Goal: Task Accomplishment & Management: Manage account settings

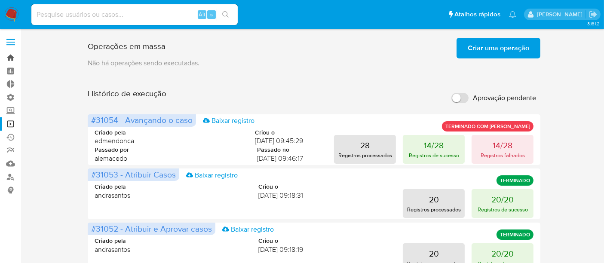
click at [16, 57] on link "Bandeja" at bounding box center [51, 57] width 102 height 13
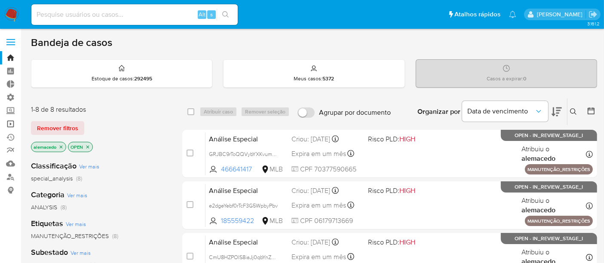
click at [9, 126] on link "Operações em massa" at bounding box center [51, 123] width 102 height 13
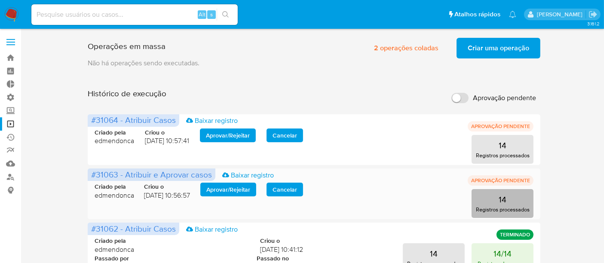
click at [486, 203] on button "14 Registros processados" at bounding box center [503, 203] width 62 height 29
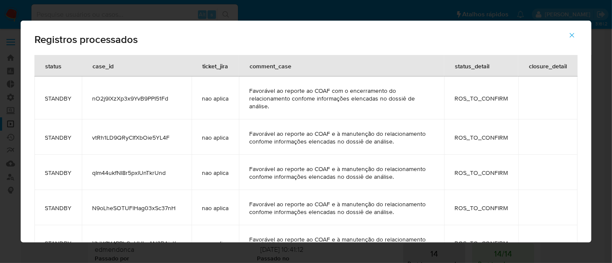
click at [576, 34] on button "button" at bounding box center [572, 35] width 30 height 21
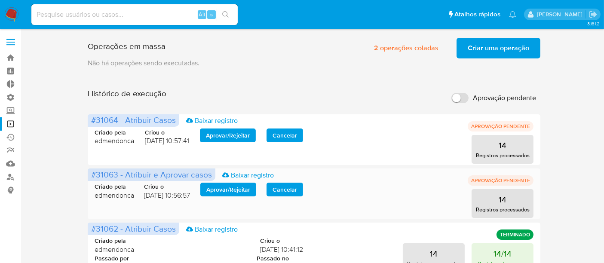
click at [224, 187] on span "Aprovar / Rejeitar" at bounding box center [228, 190] width 44 height 12
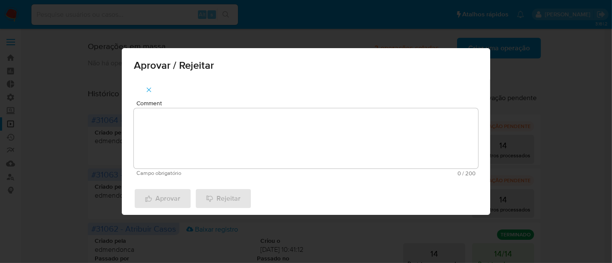
click at [208, 140] on textarea "Comment" at bounding box center [306, 138] width 344 height 60
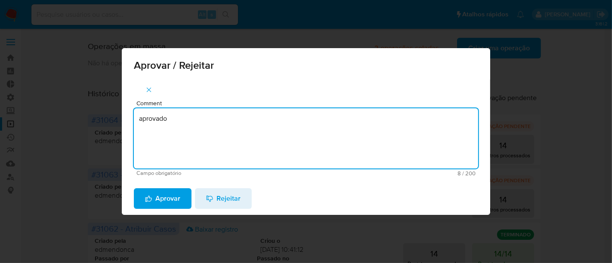
drag, startPoint x: 174, startPoint y: 121, endPoint x: 101, endPoint y: 120, distance: 73.6
click at [101, 120] on div "Aprovar / Rejeitar Comment aprovado Campo obrigatório 8 / 200 192 caracteres re…" at bounding box center [306, 131] width 612 height 263
type textarea "aprovado"
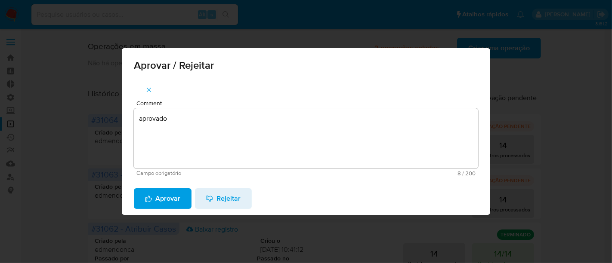
click at [166, 196] on span "Aprovar" at bounding box center [162, 198] width 35 height 19
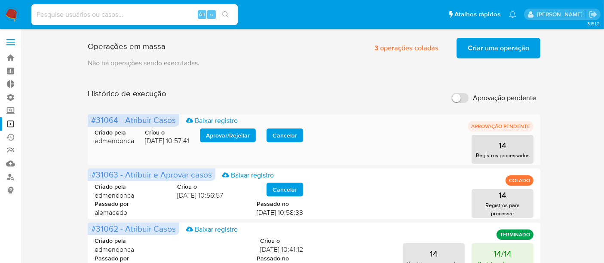
click at [234, 135] on span "Aprovar / Rejeitar" at bounding box center [228, 135] width 44 height 12
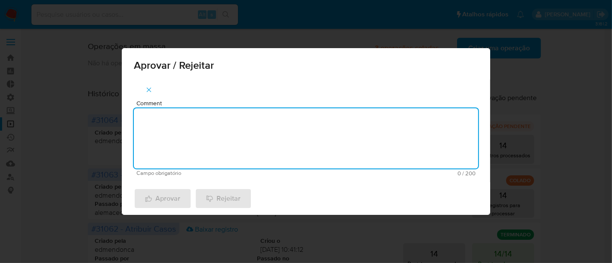
click at [200, 122] on textarea "Comment" at bounding box center [306, 138] width 344 height 60
paste textarea "aprovado"
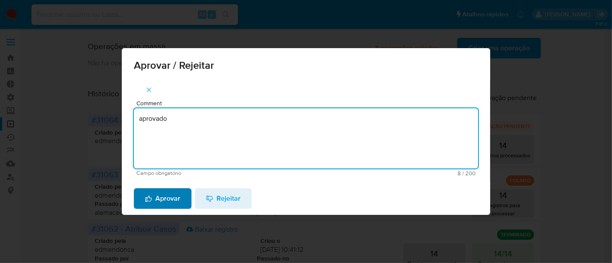
type textarea "aprovado"
click at [177, 196] on span "Aprovar" at bounding box center [162, 198] width 35 height 19
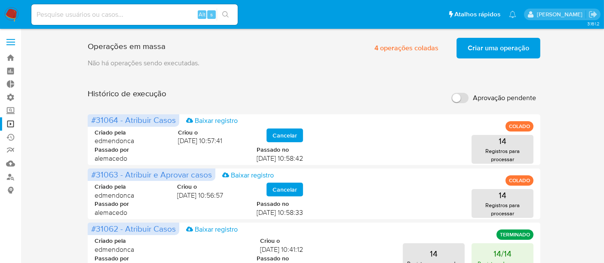
click at [57, 15] on input at bounding box center [134, 14] width 206 height 11
paste input "XMnBAV2XWK2XvU4RO4RzzjVS"
type input "XMnBAV2XWK2XvU4RO4RzzjVS"
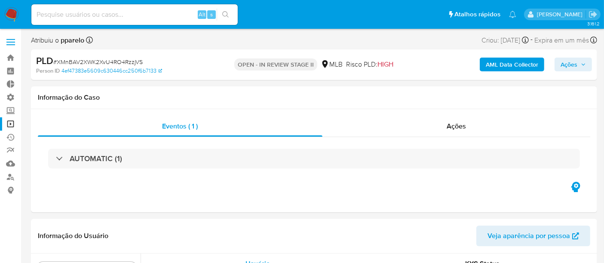
scroll to position [446, 0]
select select "10"
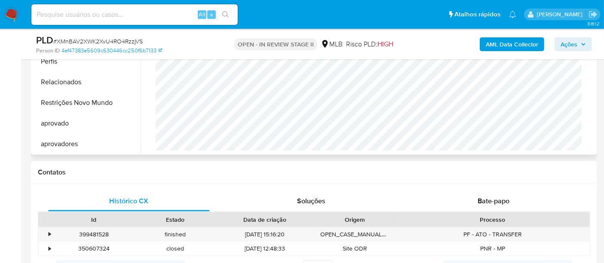
scroll to position [334, 0]
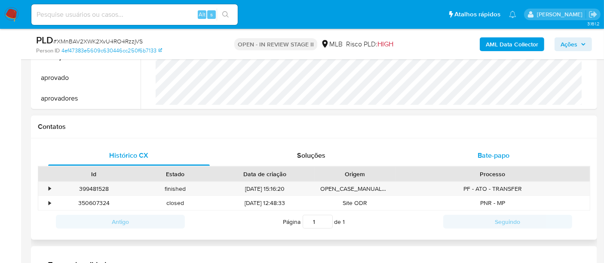
click at [483, 154] on span "Bate-papo" at bounding box center [494, 156] width 32 height 10
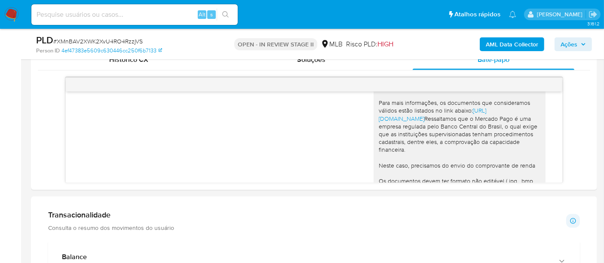
scroll to position [74, 0]
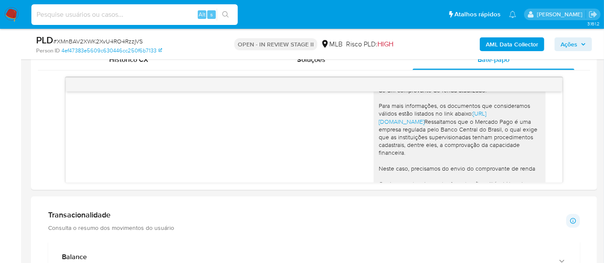
click at [92, 18] on input at bounding box center [134, 14] width 206 height 11
paste input "2439409855"
type input "2439409855"
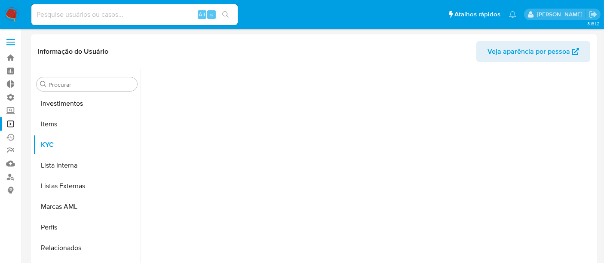
scroll to position [446, 0]
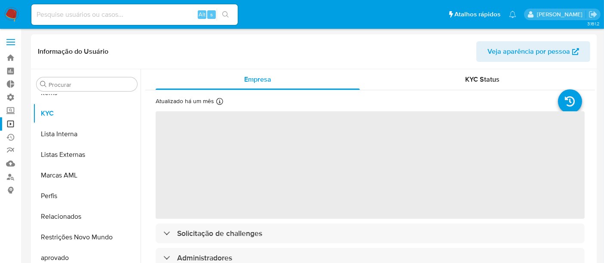
select select "10"
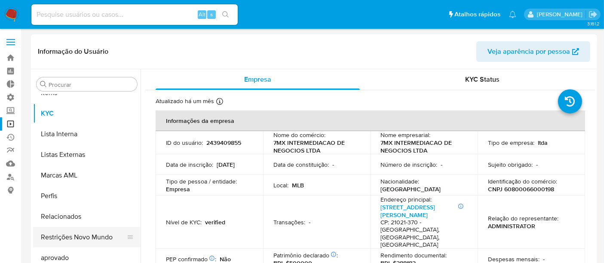
click at [74, 234] on button "Restrições Novo Mundo" at bounding box center [83, 237] width 101 height 21
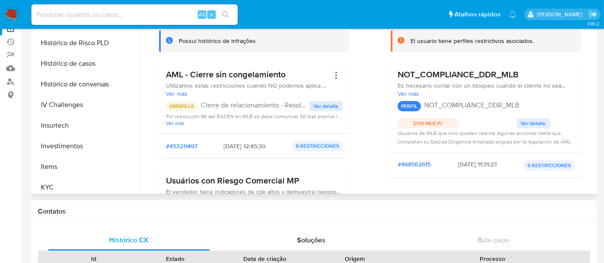
scroll to position [254, 0]
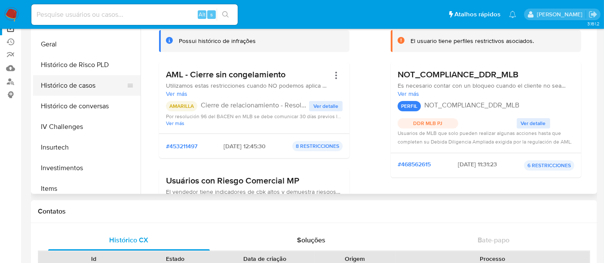
click at [88, 85] on button "Histórico de casos" at bounding box center [83, 85] width 101 height 21
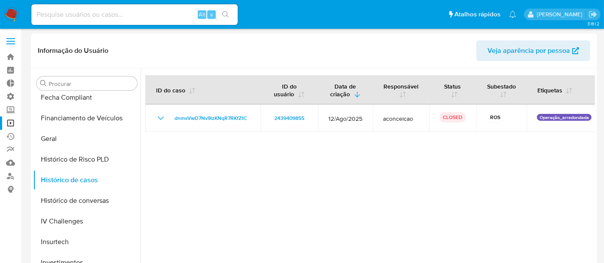
scroll to position [0, 0]
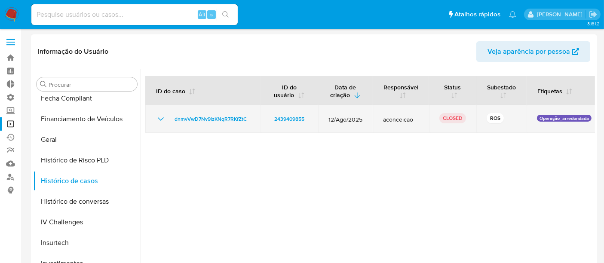
click at [161, 117] on icon "Mostrar/Ocultar" at bounding box center [161, 119] width 10 height 10
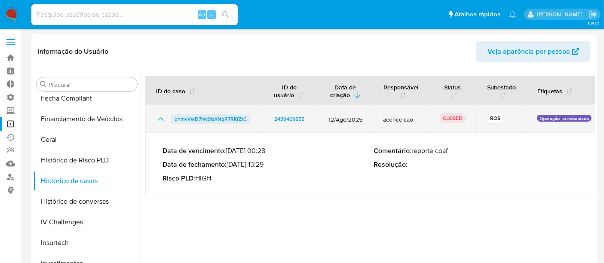
click at [186, 117] on span "dnmvVwD7Nv9lzKNqR7RKfZtC" at bounding box center [211, 119] width 72 height 10
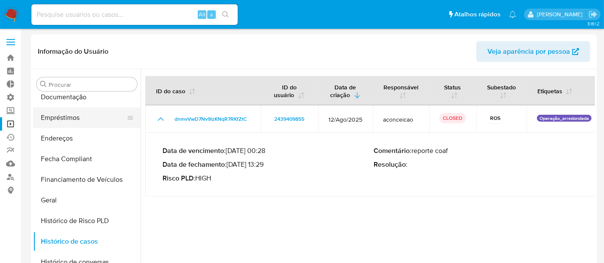
scroll to position [159, 0]
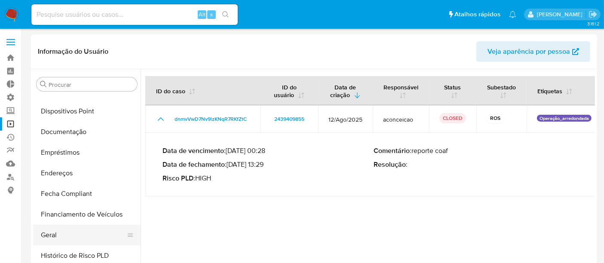
click at [53, 231] on button "Geral" at bounding box center [83, 235] width 101 height 21
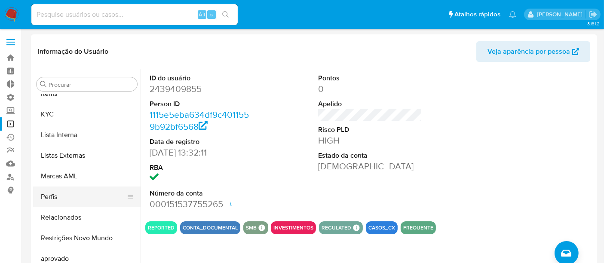
scroll to position [446, 0]
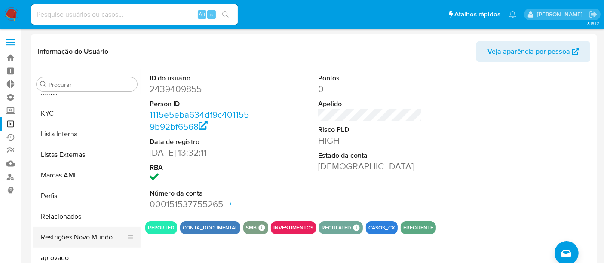
click at [89, 231] on button "Restrições Novo Mundo" at bounding box center [83, 237] width 101 height 21
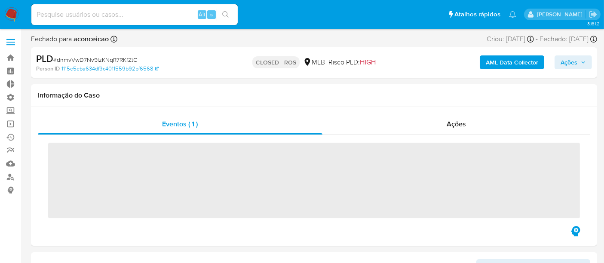
scroll to position [73, 0]
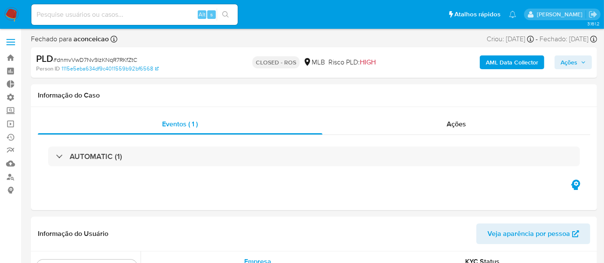
select select "10"
click at [59, 59] on span "# dnmvVwD7Nv9lzKNqR7RKfZtC" at bounding box center [95, 59] width 84 height 9
drag, startPoint x: 55, startPoint y: 59, endPoint x: 142, endPoint y: 56, distance: 86.1
click at [142, 56] on div "PLD # dnmvVwD7Nv9lzKNqR7RKfZtC" at bounding box center [127, 58] width 182 height 13
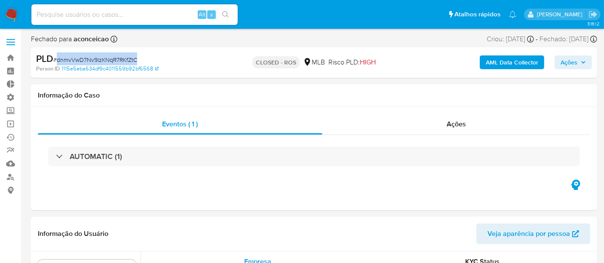
copy span "dnmvVwD7Nv9lzKNqR7RKfZtC"
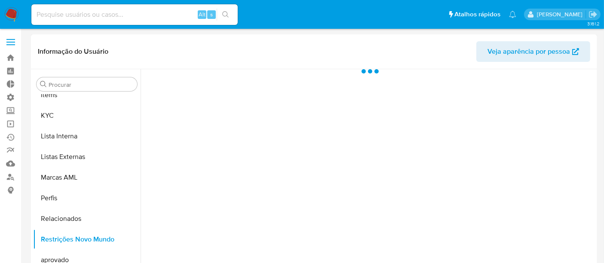
scroll to position [446, 0]
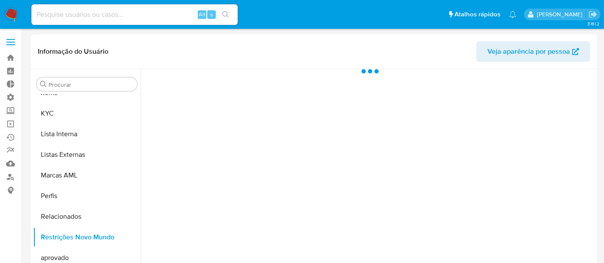
select select "10"
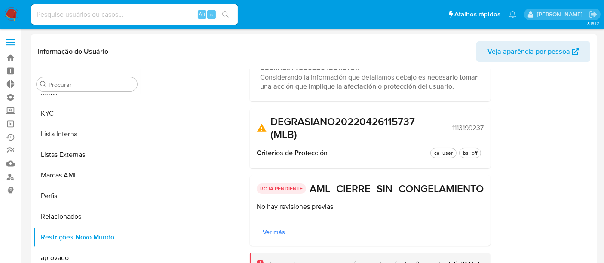
scroll to position [0, 0]
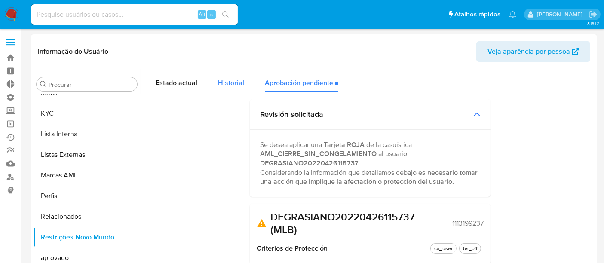
click at [247, 86] on button "Historial" at bounding box center [231, 80] width 47 height 23
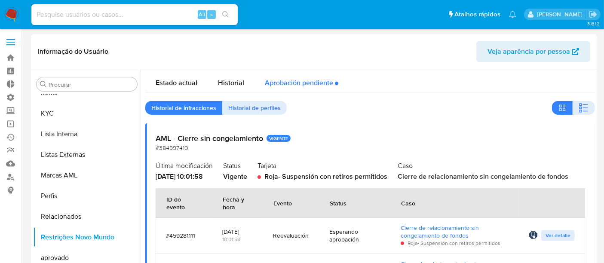
click at [304, 85] on div "Aprobación pendiente" at bounding box center [302, 80] width 74 height 23
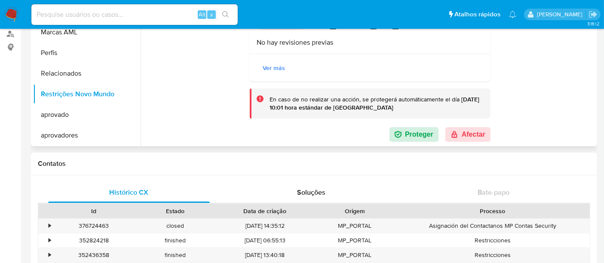
scroll to position [130, 0]
click at [466, 131] on button "Afectar" at bounding box center [468, 134] width 45 height 15
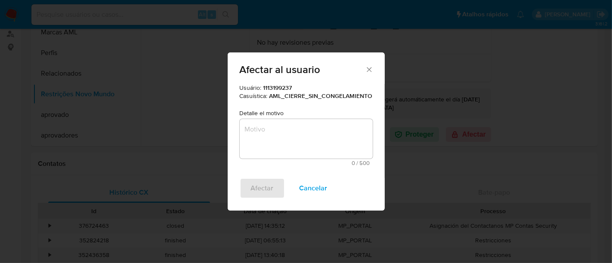
click at [309, 127] on textarea "Motivo" at bounding box center [306, 139] width 133 height 40
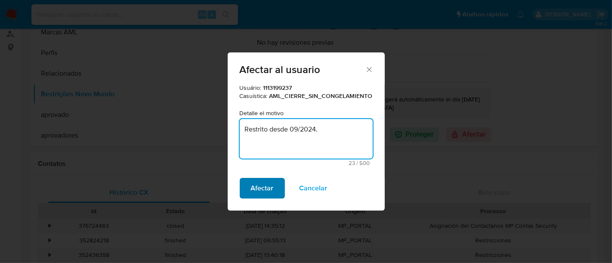
type textarea "Restrito desde 09/2024."
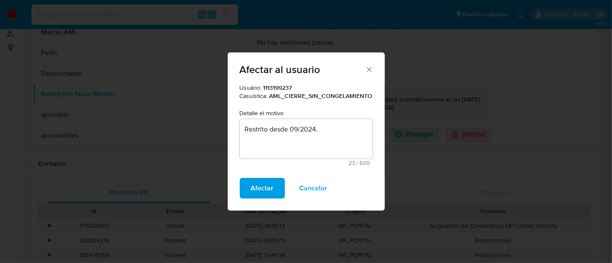
click at [276, 191] on button "Afectar" at bounding box center [262, 188] width 45 height 21
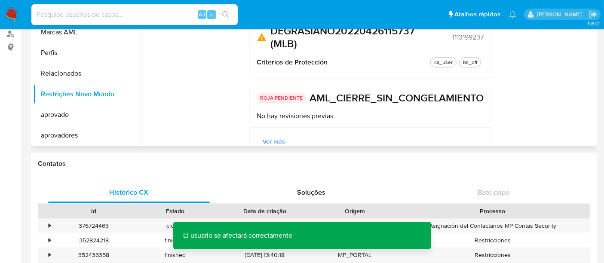
scroll to position [0, 0]
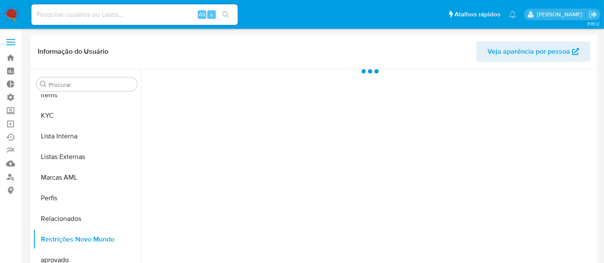
scroll to position [446, 0]
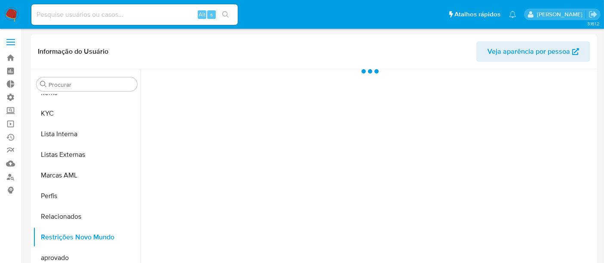
select select "10"
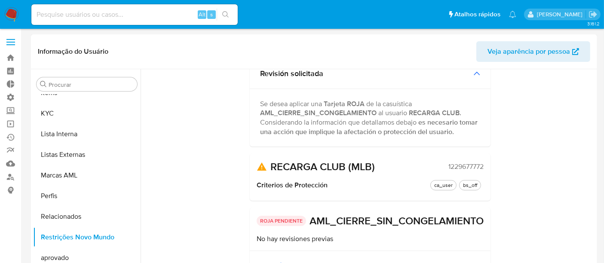
scroll to position [0, 0]
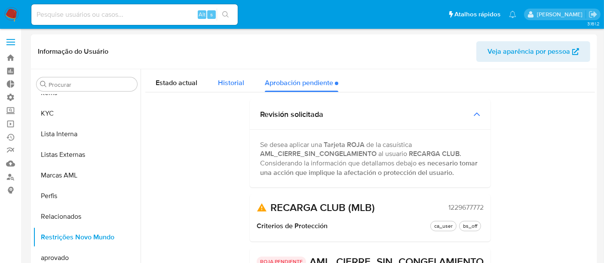
click at [240, 87] on span "Historial" at bounding box center [231, 83] width 26 height 10
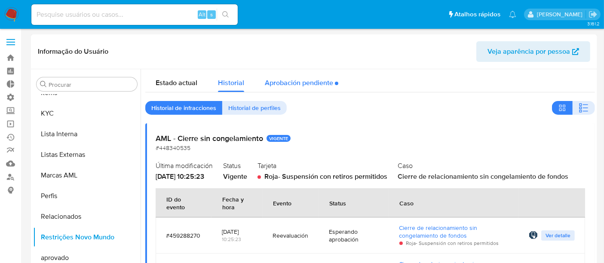
click at [302, 77] on div "Aprobación pendiente" at bounding box center [302, 80] width 74 height 23
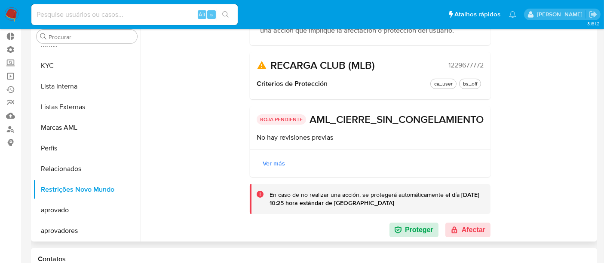
scroll to position [143, 0]
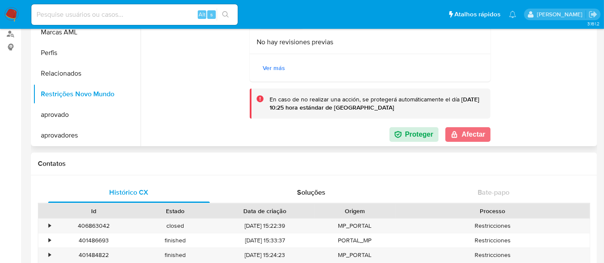
click at [471, 133] on button "Afectar" at bounding box center [468, 134] width 45 height 15
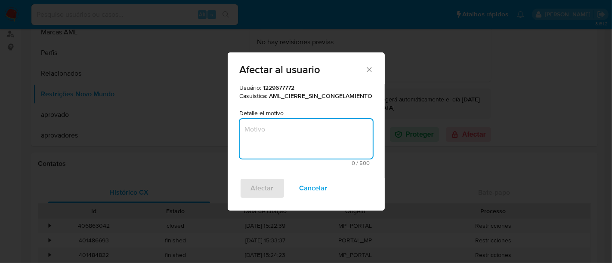
click at [286, 127] on textarea "Motivo" at bounding box center [306, 139] width 133 height 40
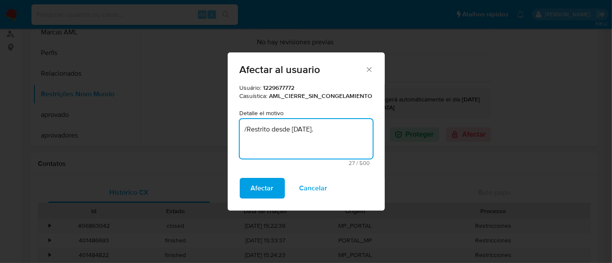
click at [247, 128] on textarea "/Restrito desde 01/08/2025." at bounding box center [306, 139] width 133 height 40
type textarea "Restrito desde 01/08/2025."
click at [252, 185] on span "Afectar" at bounding box center [262, 188] width 23 height 19
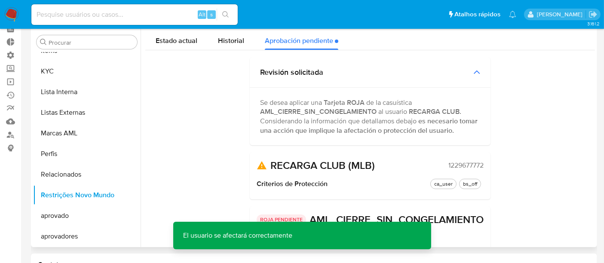
scroll to position [0, 0]
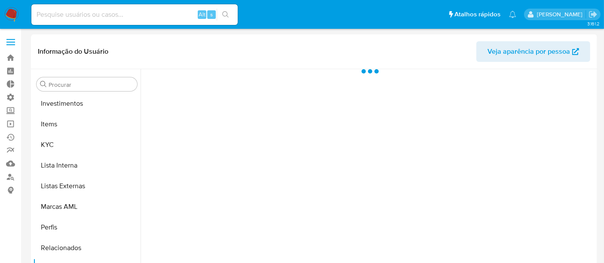
scroll to position [446, 0]
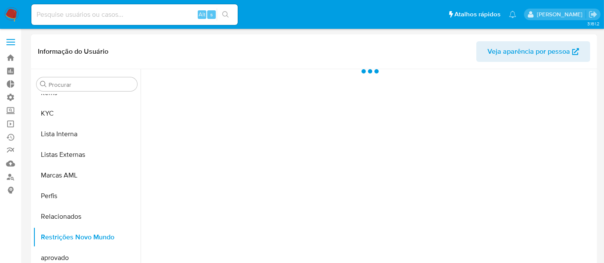
select select "10"
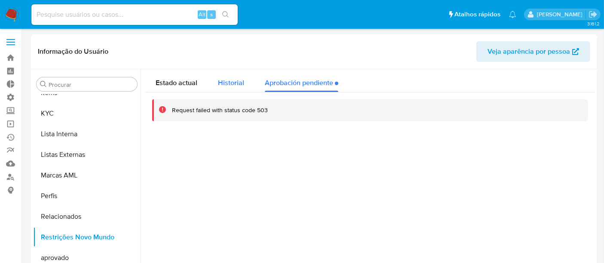
click at [238, 89] on div "Historial" at bounding box center [231, 80] width 26 height 23
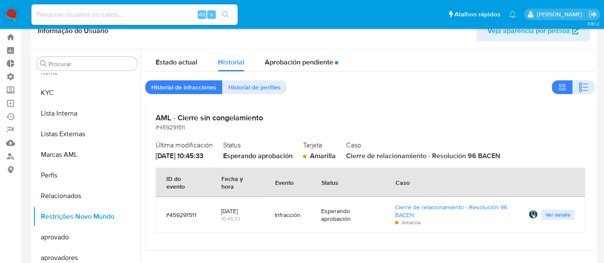
scroll to position [0, 0]
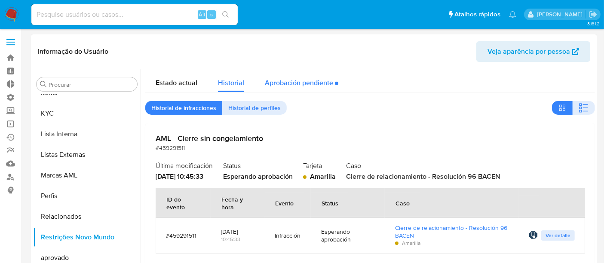
click at [312, 82] on div "Aprobación pendiente" at bounding box center [302, 80] width 74 height 23
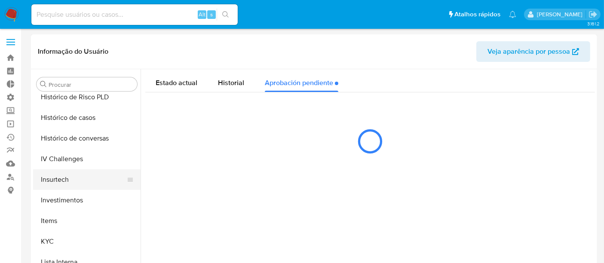
scroll to position [302, 0]
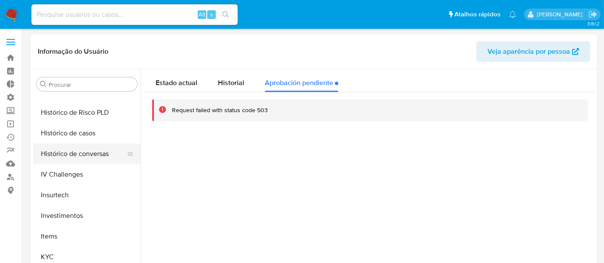
click at [92, 154] on button "Histórico de conversas" at bounding box center [83, 154] width 101 height 21
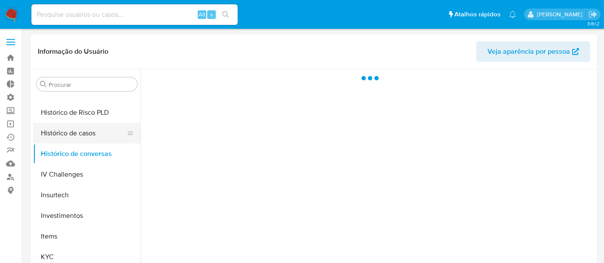
click at [83, 135] on button "Histórico de casos" at bounding box center [83, 133] width 101 height 21
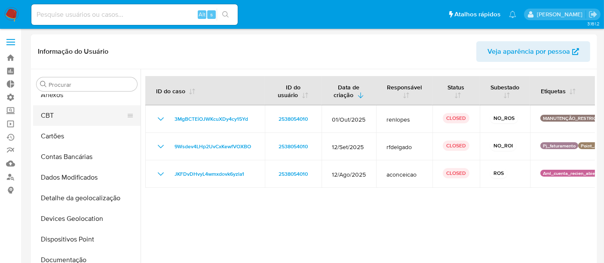
scroll to position [0, 0]
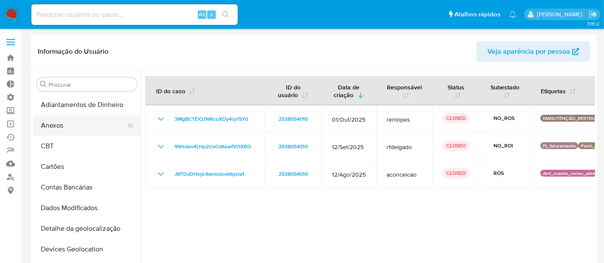
click at [66, 126] on button "Anexos" at bounding box center [83, 125] width 101 height 21
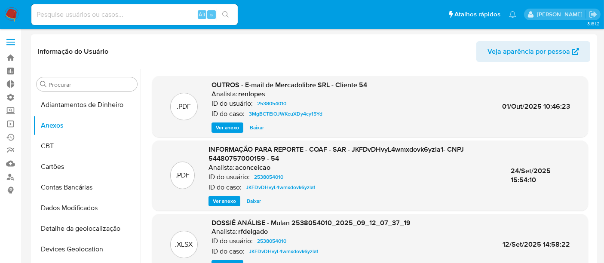
click at [230, 126] on span "Ver anexo" at bounding box center [227, 127] width 23 height 9
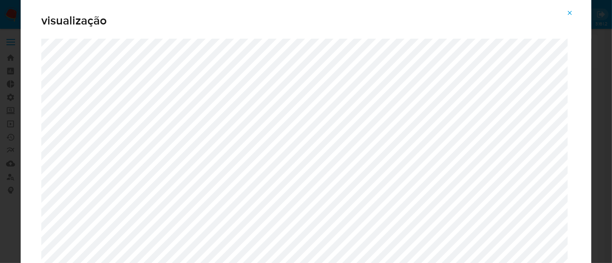
click at [573, 12] on icon "Attachment preview" at bounding box center [569, 12] width 7 height 7
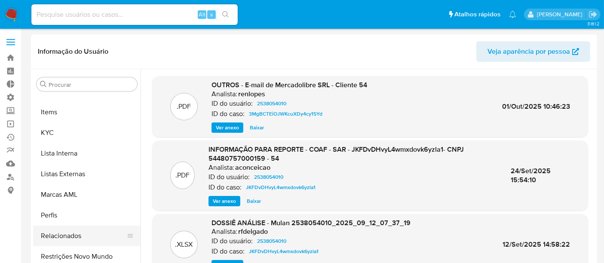
scroll to position [430, 0]
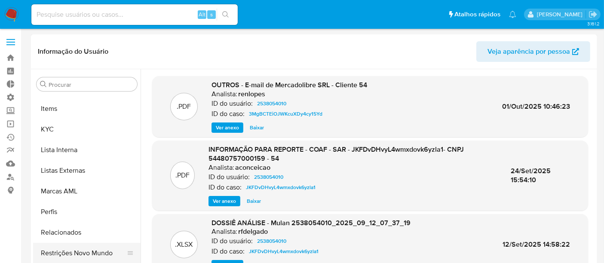
click at [85, 251] on button "Restrições Novo Mundo" at bounding box center [83, 253] width 101 height 21
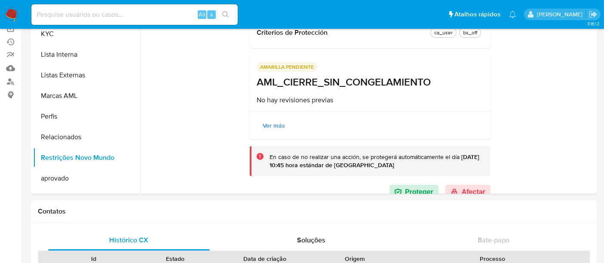
scroll to position [130, 0]
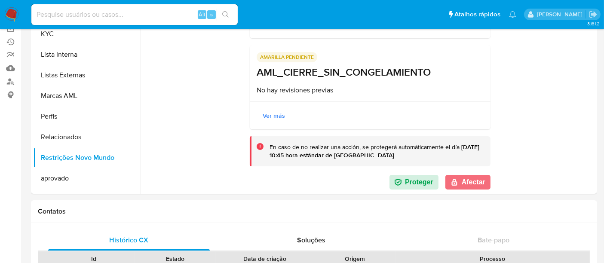
click at [468, 185] on button "Afectar" at bounding box center [468, 182] width 45 height 15
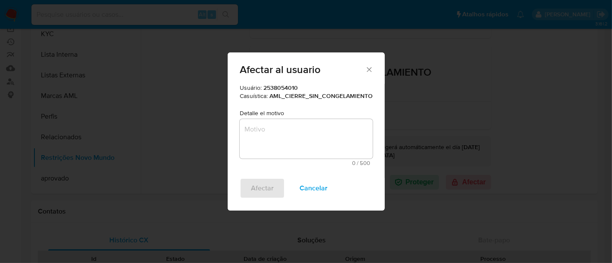
click at [318, 145] on textarea "Motivo" at bounding box center [306, 139] width 133 height 40
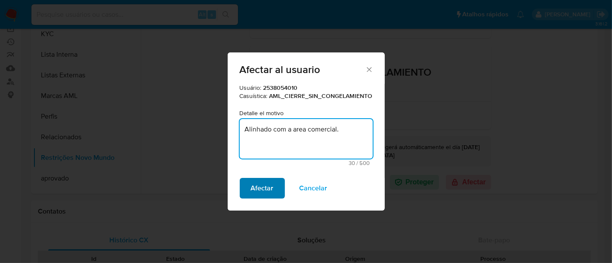
type textarea "Alinhado com a area comercial."
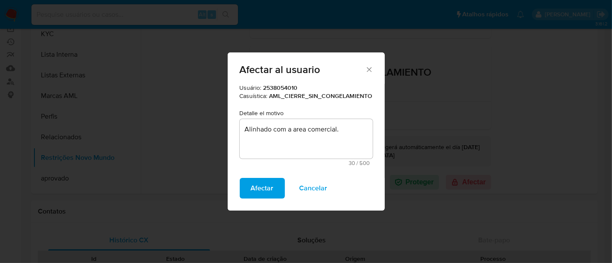
click at [268, 192] on span "Afectar" at bounding box center [262, 188] width 23 height 19
